Goal: Obtain resource: Download file/media

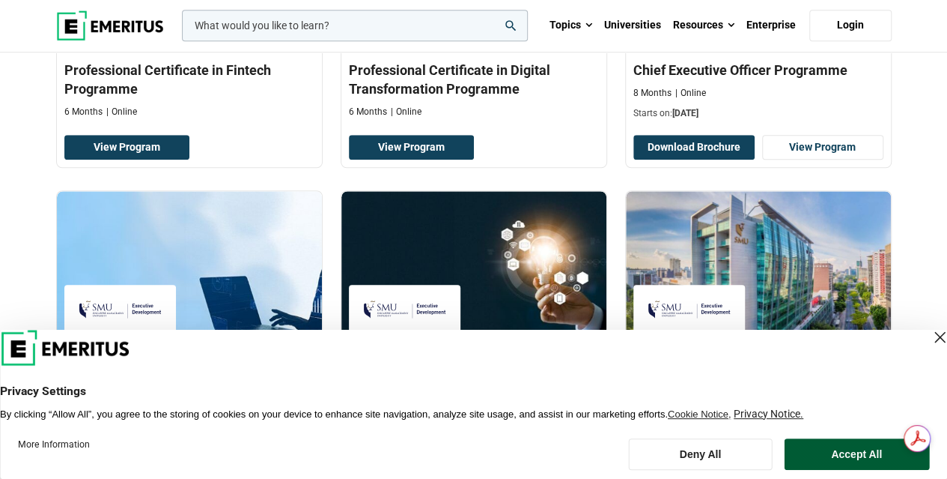
click at [842, 446] on button "Accept All" at bounding box center [856, 453] width 145 height 31
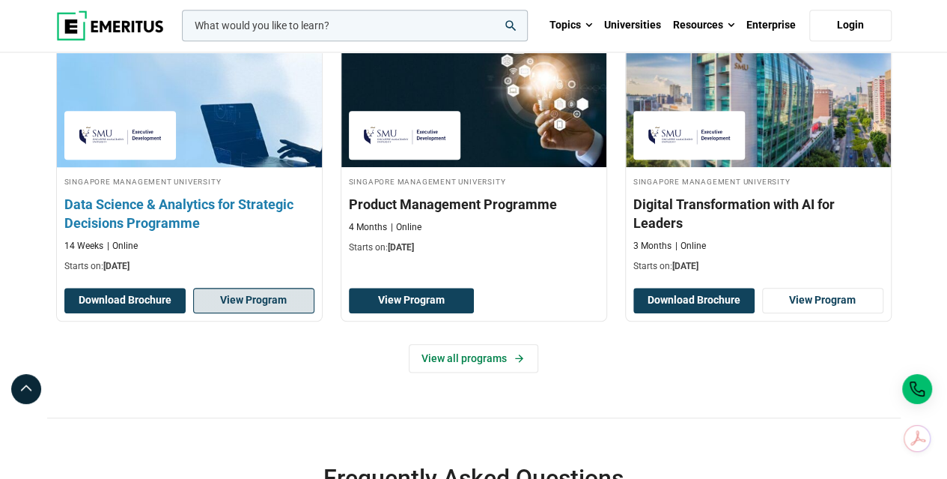
scroll to position [674, 0]
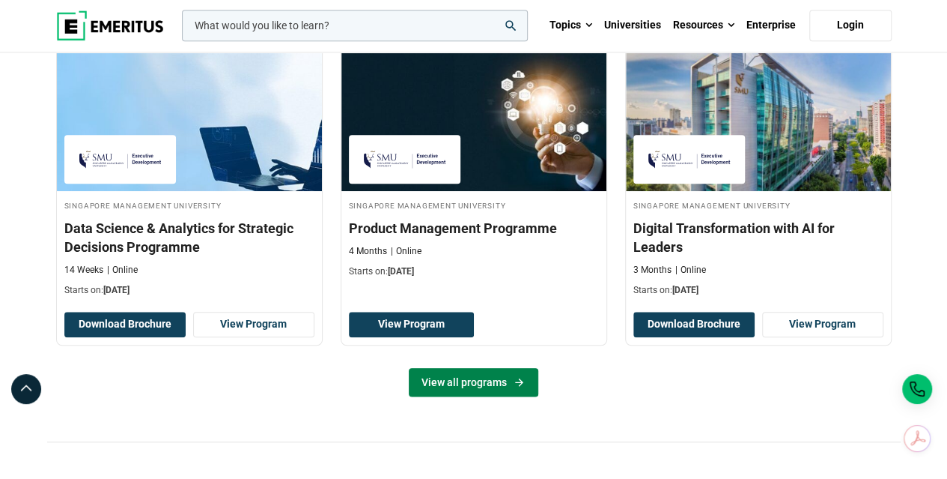
click at [455, 376] on link "View all programs" at bounding box center [474, 382] width 130 height 28
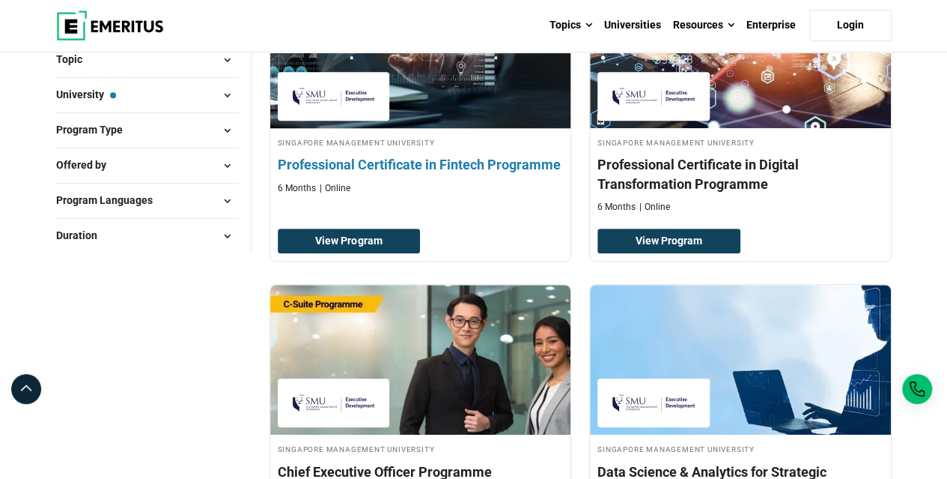
scroll to position [449, 0]
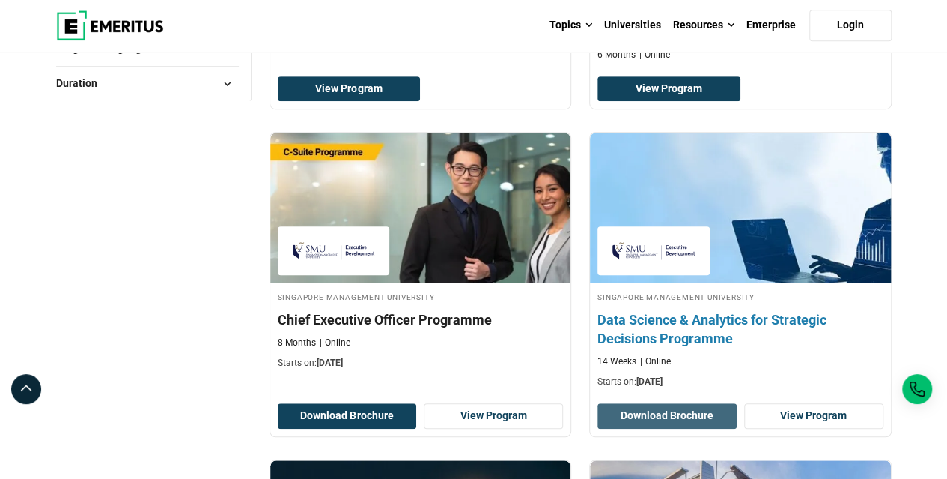
click at [657, 413] on button "Download Brochure" at bounding box center [667, 415] width 139 height 25
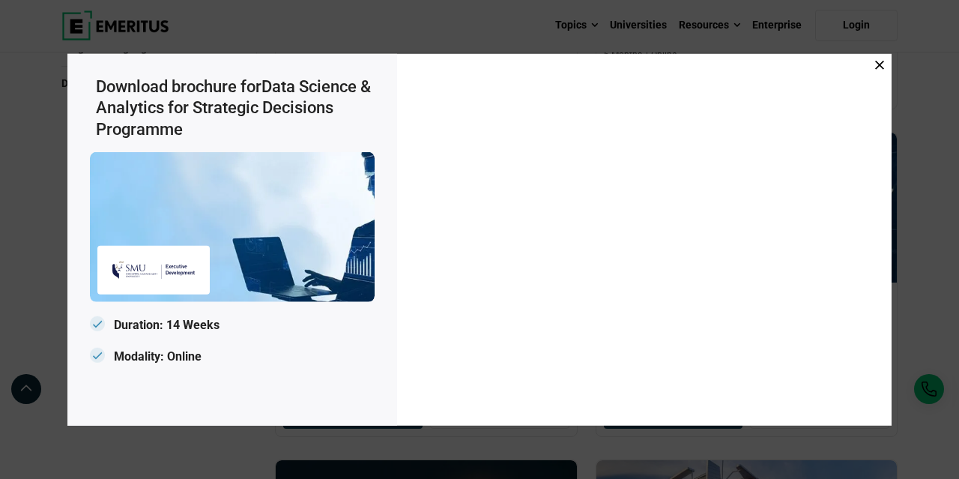
click at [879, 65] on icon at bounding box center [879, 64] width 9 height 9
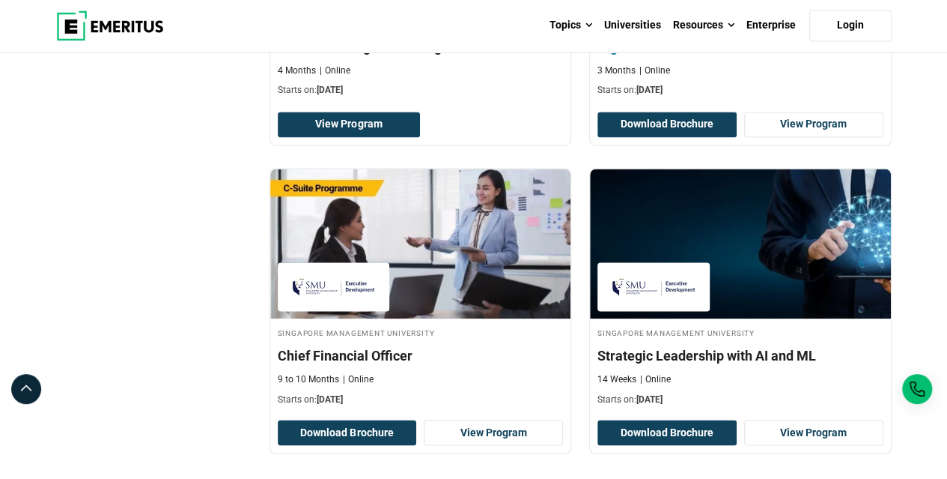
scroll to position [1123, 0]
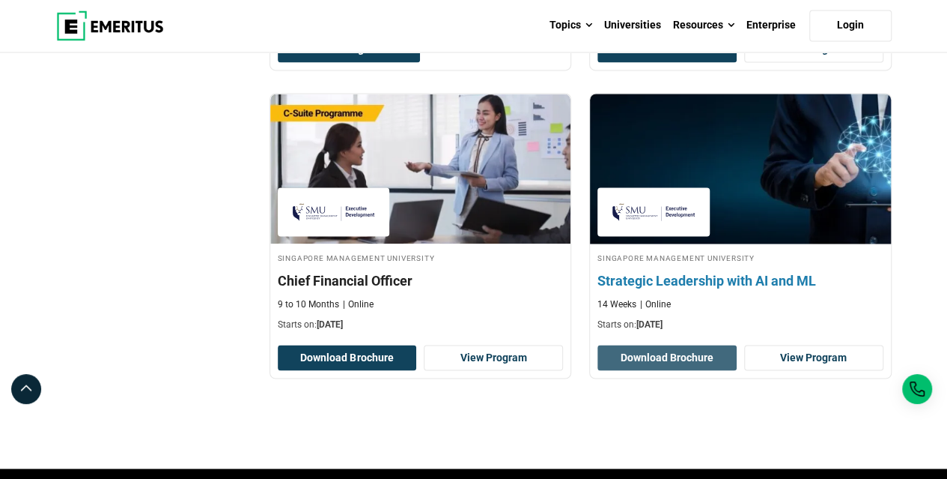
click at [660, 350] on button "Download Brochure" at bounding box center [667, 356] width 139 height 25
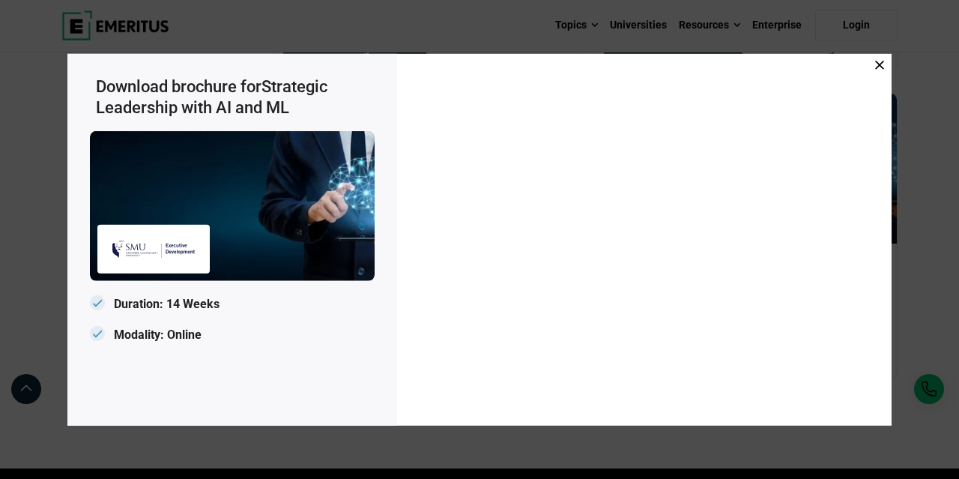
click at [878, 65] on icon at bounding box center [879, 64] width 9 height 9
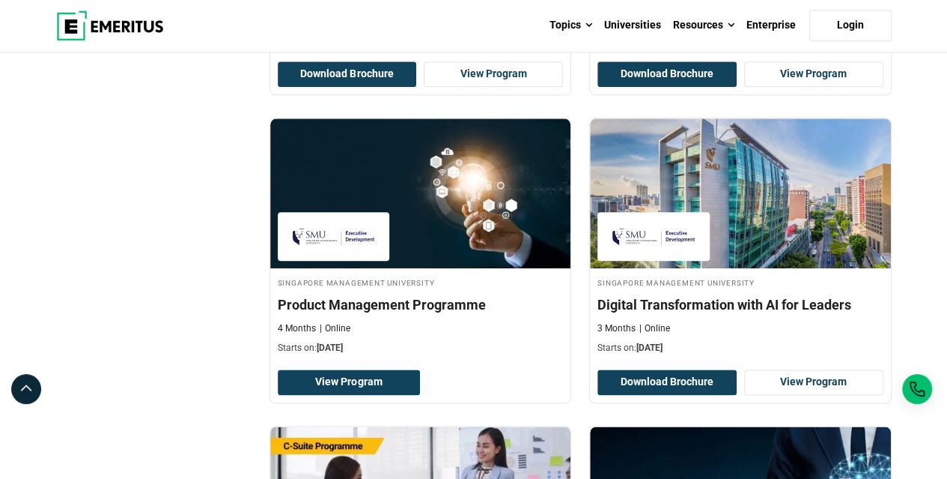
scroll to position [824, 0]
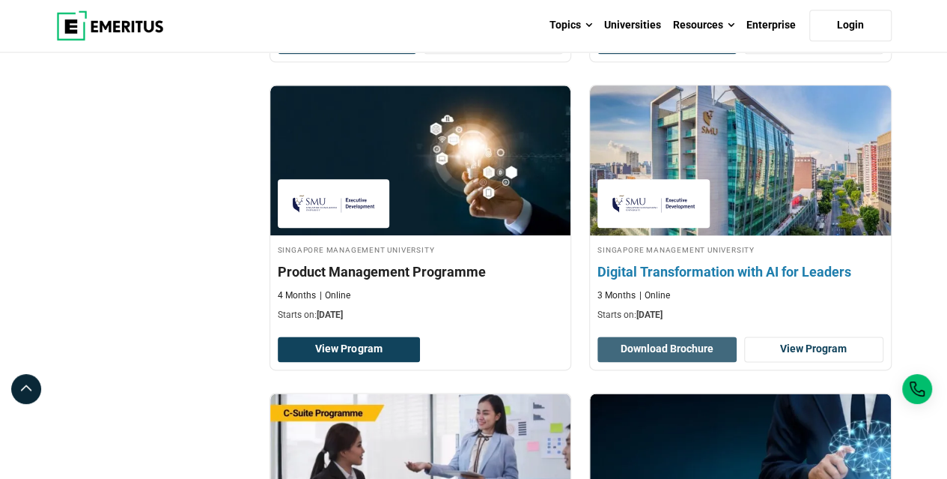
click at [657, 346] on button "Download Brochure" at bounding box center [667, 348] width 139 height 25
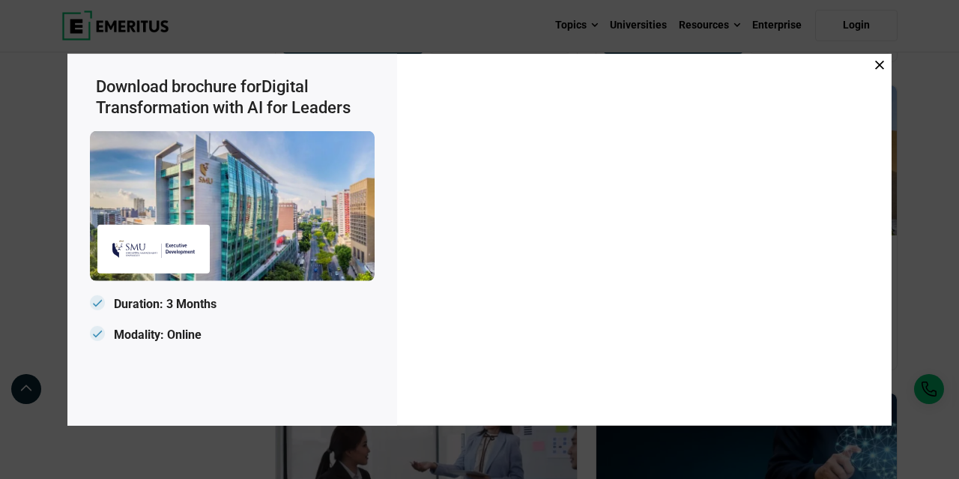
click at [877, 64] on icon at bounding box center [879, 64] width 9 height 9
